Goal: Navigation & Orientation: Understand site structure

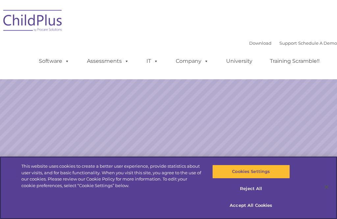
select select "MEDIUM"
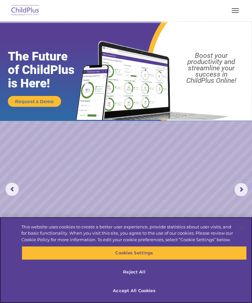
click at [132, 219] on button "Accept All Cookies" at bounding box center [134, 291] width 225 height 14
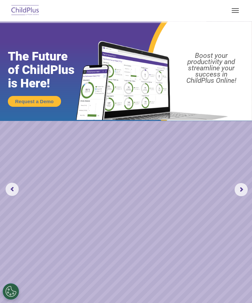
click at [133, 219] on rs-slide "Request a Demo The Future of ChildPlus is Here! Boost your productivity and str…" at bounding box center [126, 189] width 252 height 337
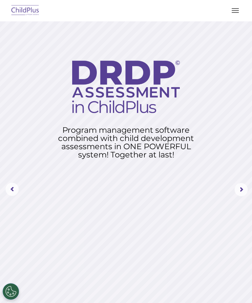
click at [241, 10] on button "button" at bounding box center [236, 10] width 14 height 11
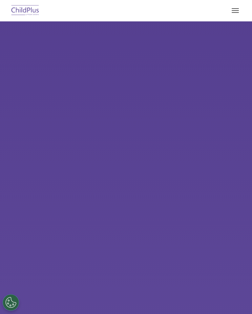
select select "MEDIUM"
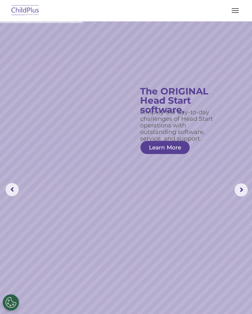
click at [234, 12] on span "button" at bounding box center [235, 12] width 7 height 1
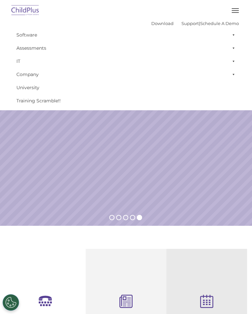
scroll to position [132, 0]
click at [237, 8] on span "button" at bounding box center [235, 8] width 7 height 1
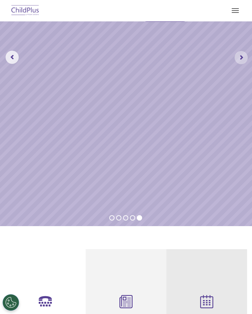
click at [236, 59] on rs-arrow at bounding box center [241, 57] width 13 height 13
